Goal: Task Accomplishment & Management: Manage account settings

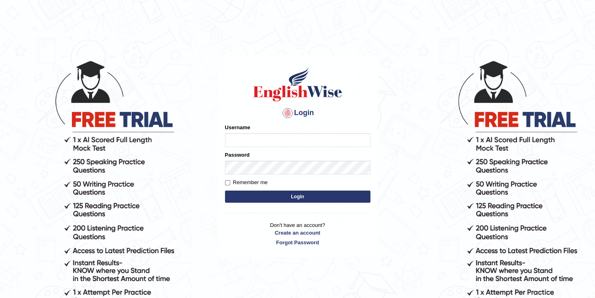
click at [412, 172] on body "Login Please fix the following errors: Username Password Remember me Login Don'…" at bounding box center [297, 179] width 595 height 298
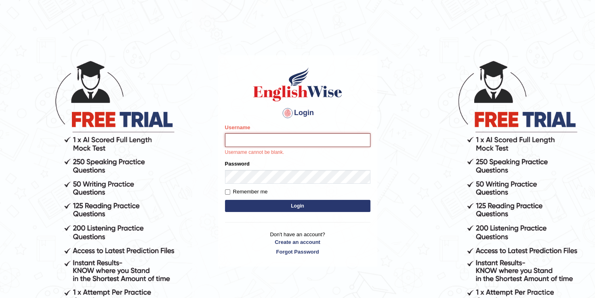
click at [304, 136] on input "Username" at bounding box center [297, 140] width 145 height 14
click at [397, 199] on body "Login Please fix the following errors: Username Username cannot be blank. Passw…" at bounding box center [297, 179] width 595 height 298
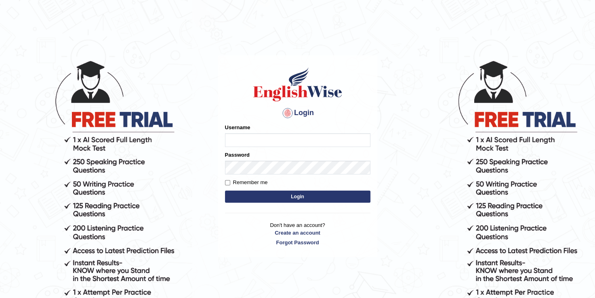
click at [254, 143] on input "Username" at bounding box center [297, 140] width 145 height 14
